Goal: Task Accomplishment & Management: Complete application form

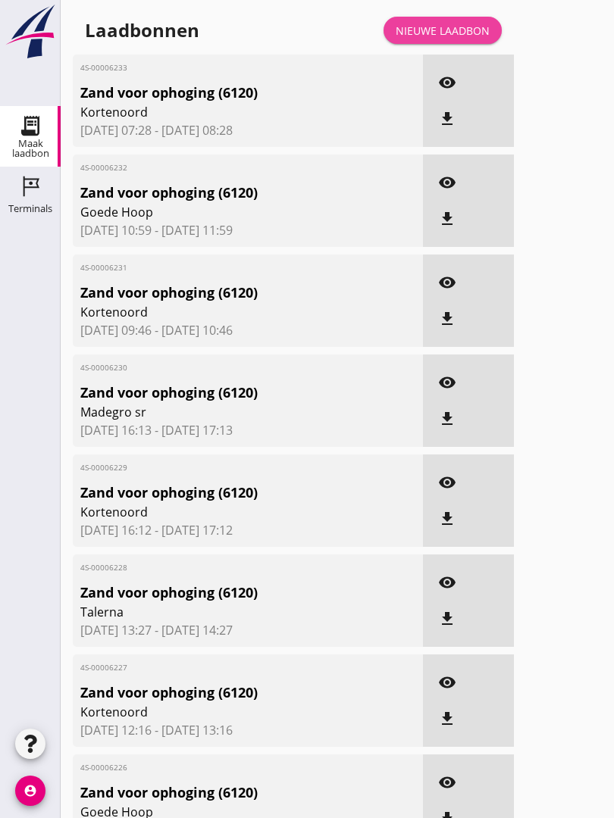
click at [444, 33] on link "Nieuwe laadbon" at bounding box center [442, 30] width 118 height 27
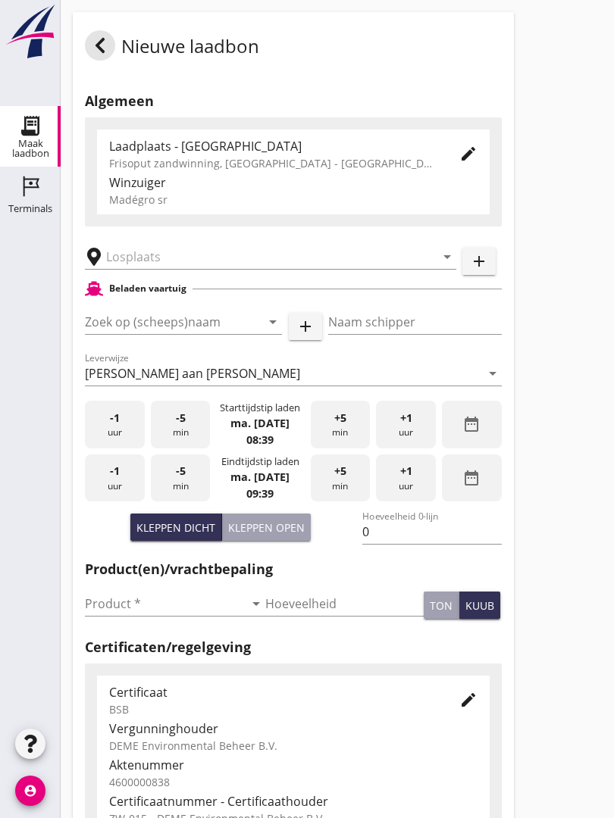
click at [199, 261] on input "text" at bounding box center [260, 257] width 308 height 24
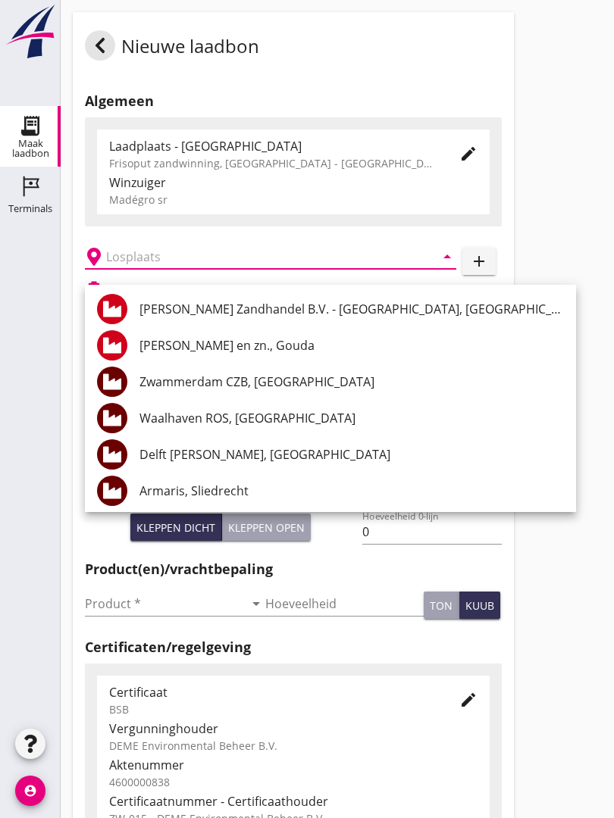
click at [178, 265] on input "text" at bounding box center [260, 257] width 308 height 24
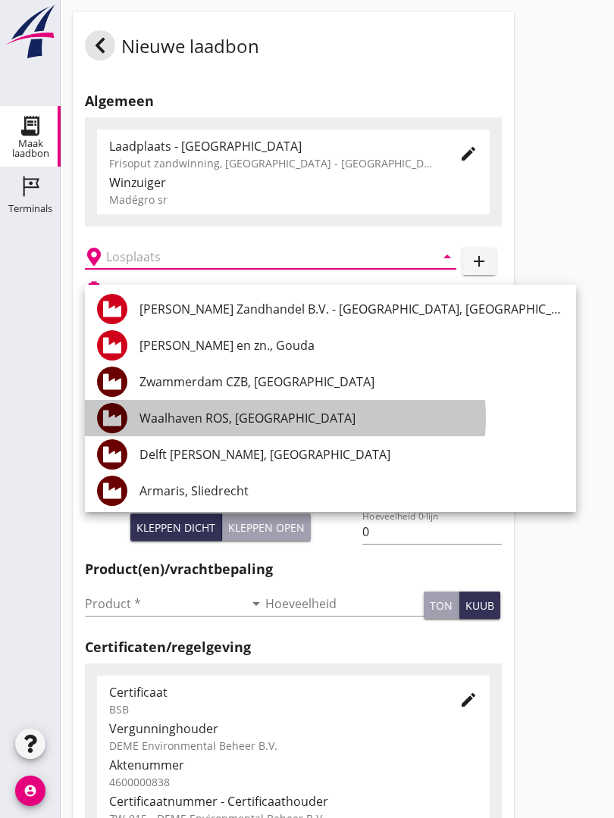
click at [283, 412] on div "Waalhaven ROS, [GEOGRAPHIC_DATA]" at bounding box center [351, 418] width 424 height 18
type input "Waalhaven ROS, [GEOGRAPHIC_DATA]"
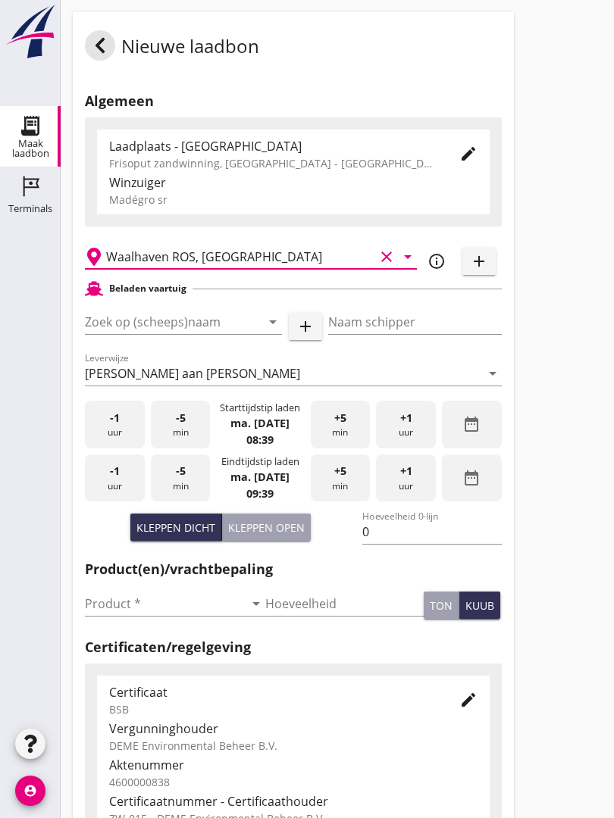
click at [195, 330] on input "Zoek op (scheeps)naam" at bounding box center [162, 322] width 155 height 24
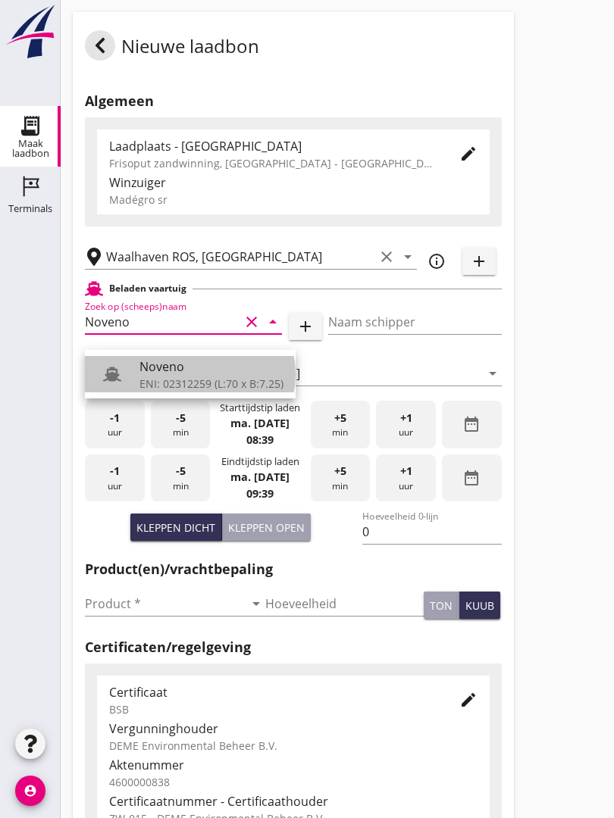
click at [206, 383] on div "ENI: 02312259 (L:70 x B:7.25)" at bounding box center [211, 384] width 144 height 16
type input "Noveno"
type input "Bas Kuup"
type input "545"
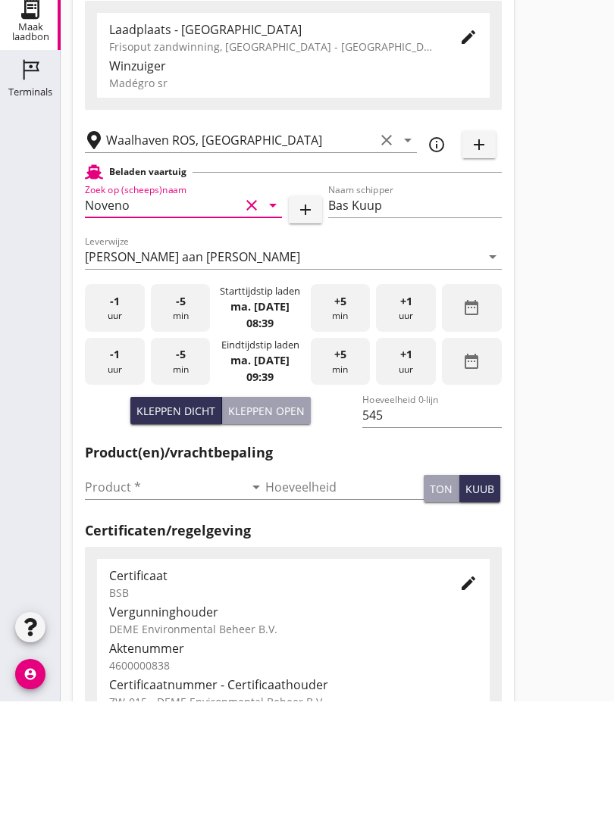
click at [112, 592] on input "Product *" at bounding box center [164, 604] width 159 height 24
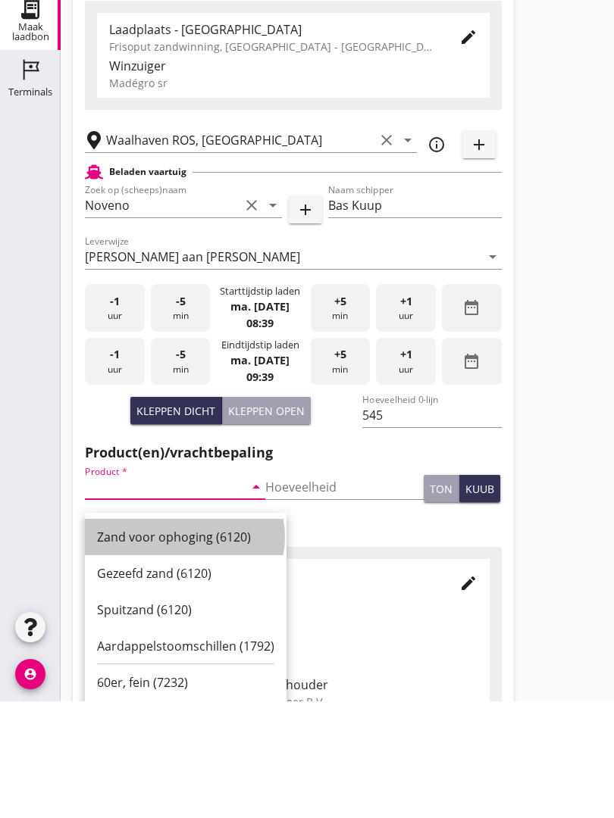
click at [187, 645] on div "Zand voor ophoging (6120)" at bounding box center [185, 654] width 177 height 18
type input "Zand voor ophoging (6120)"
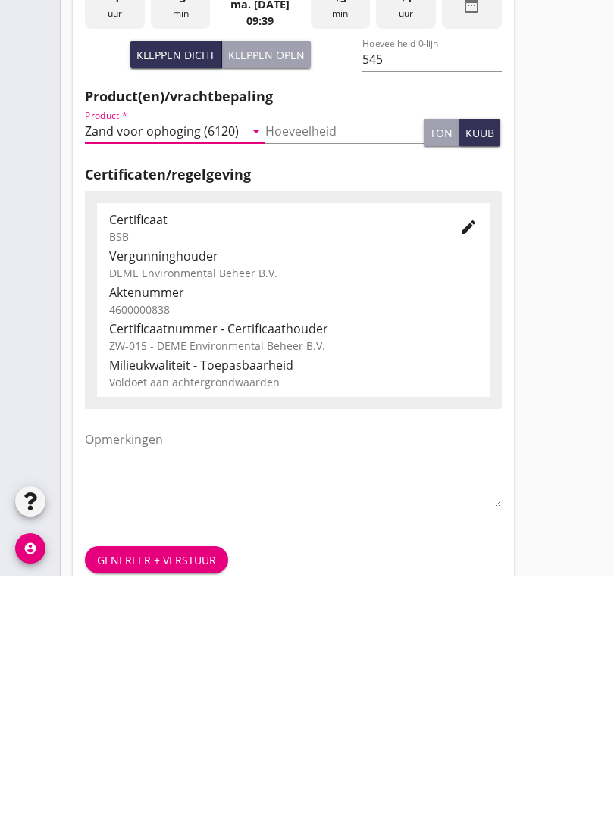
scroll to position [265, 0]
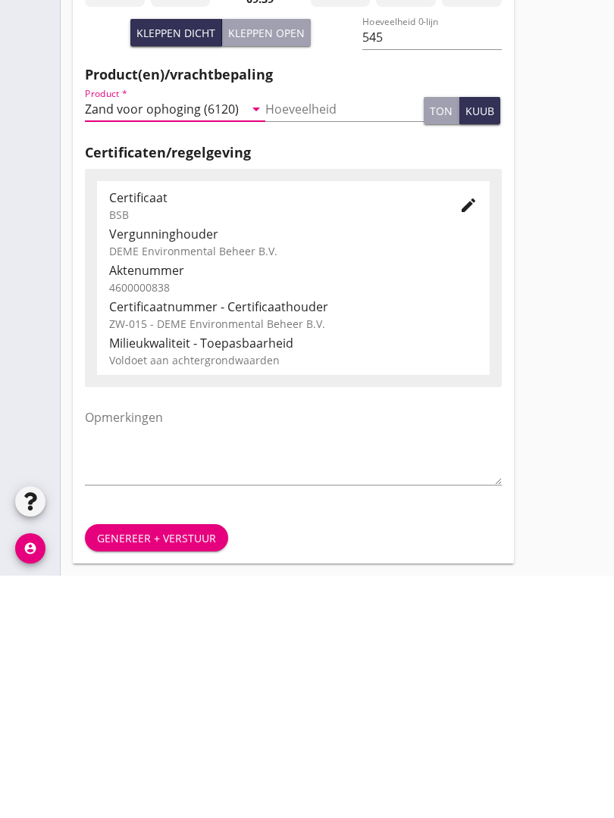
click at [164, 773] on div "Genereer + verstuur" at bounding box center [156, 781] width 119 height 16
